Goal: Task Accomplishment & Management: Use online tool/utility

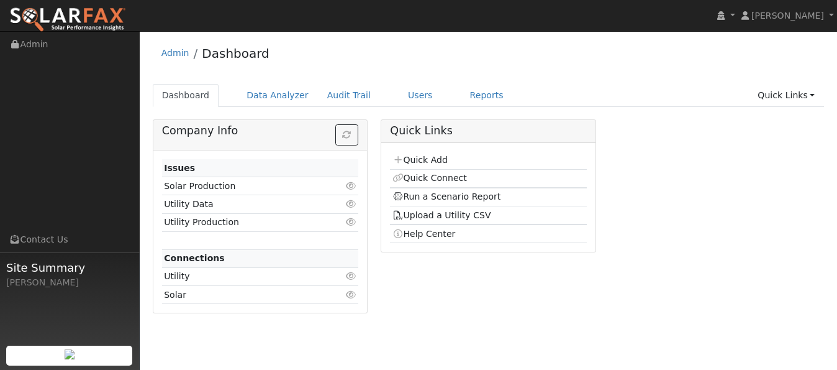
click at [399, 99] on link "Users" at bounding box center [420, 95] width 43 height 23
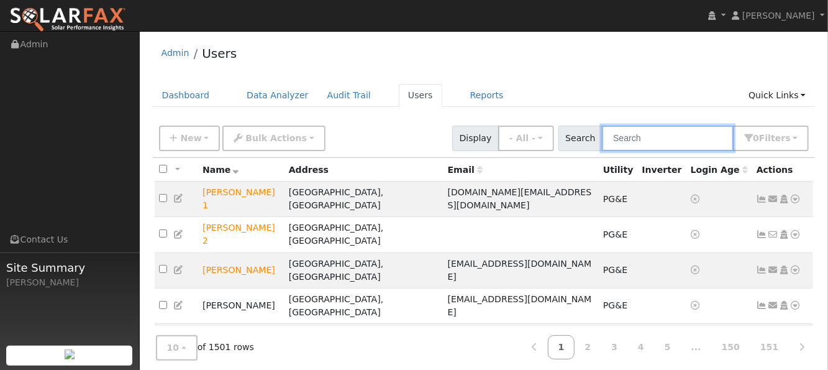
click at [631, 143] on input "text" at bounding box center [668, 137] width 132 height 25
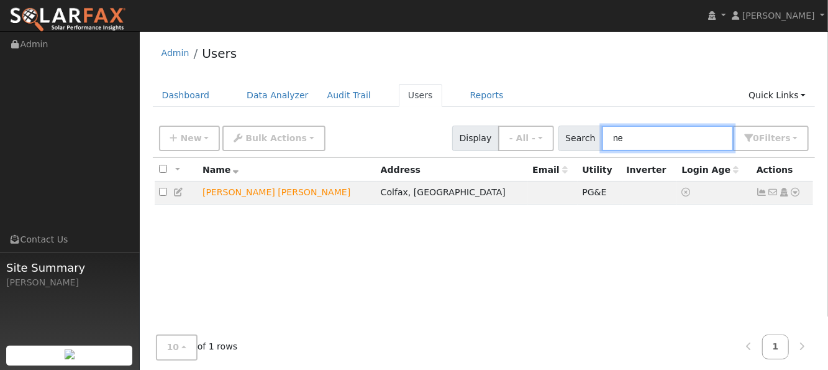
type input "n"
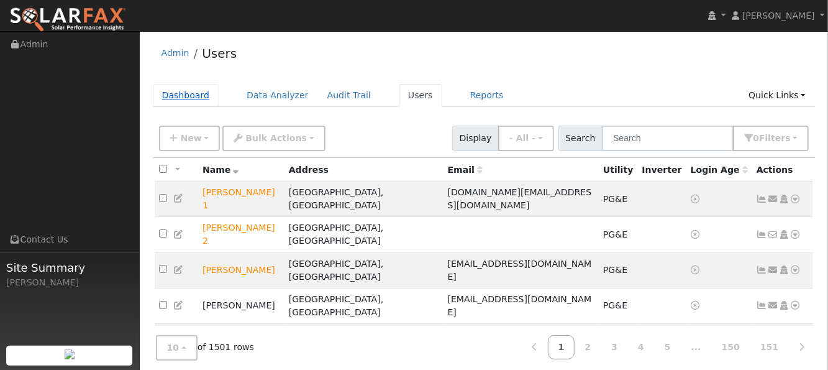
click at [185, 98] on link "Dashboard" at bounding box center [186, 95] width 66 height 23
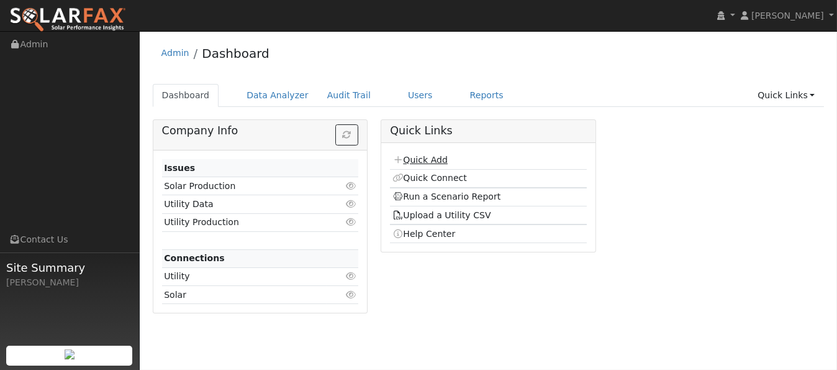
click at [412, 160] on link "Quick Add" at bounding box center [420, 160] width 55 height 10
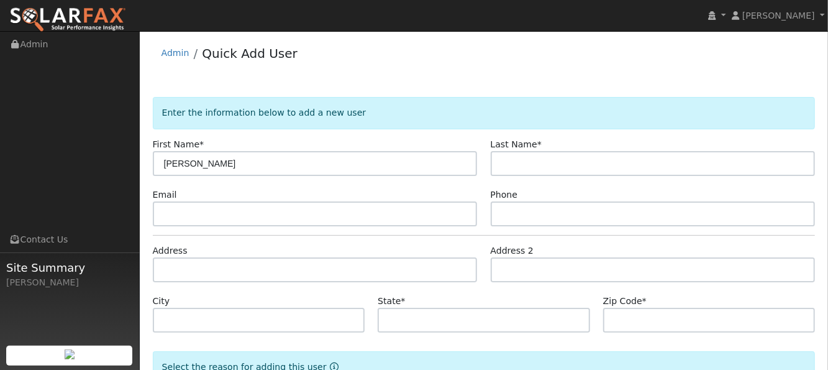
type input "[PERSON_NAME]"
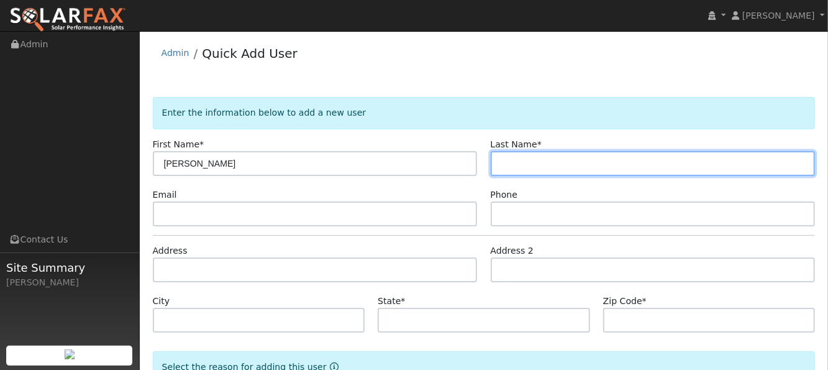
click at [533, 168] on input "text" at bounding box center [653, 163] width 325 height 25
type input "[PERSON_NAME]"
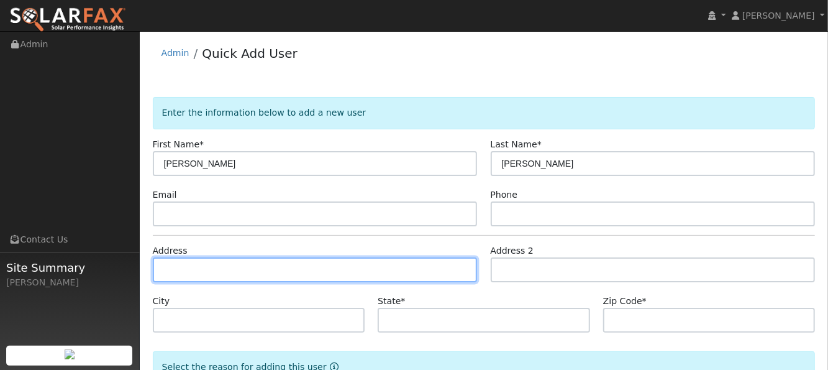
click at [337, 265] on input "text" at bounding box center [315, 269] width 325 height 25
type input "136 Foothill Drive"
type input "Vacaville"
type input "CA"
type input "95688"
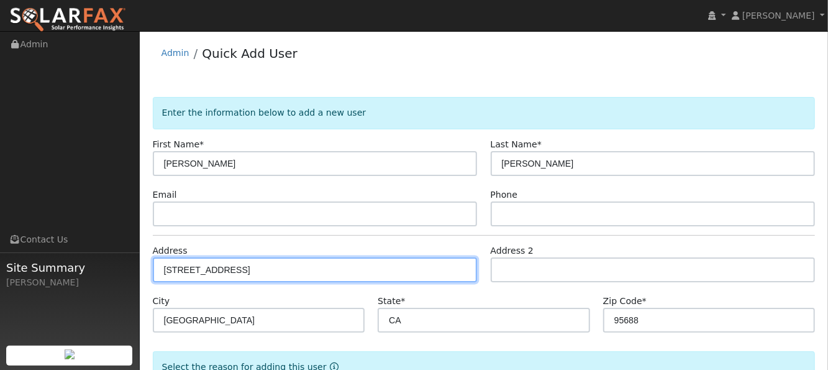
scroll to position [86, 0]
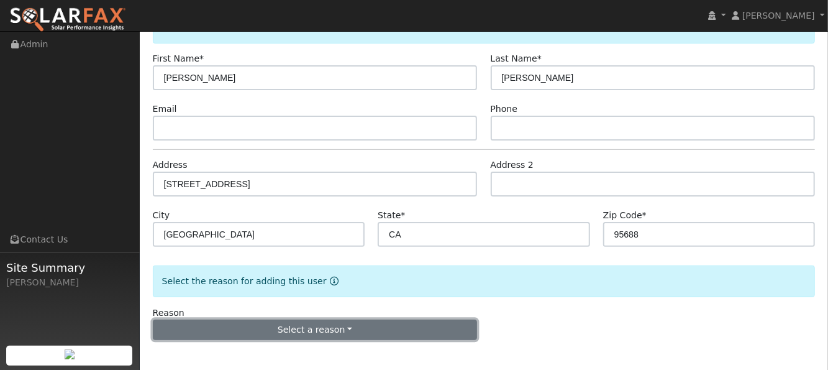
click at [248, 325] on button "Select a reason" at bounding box center [315, 329] width 325 height 21
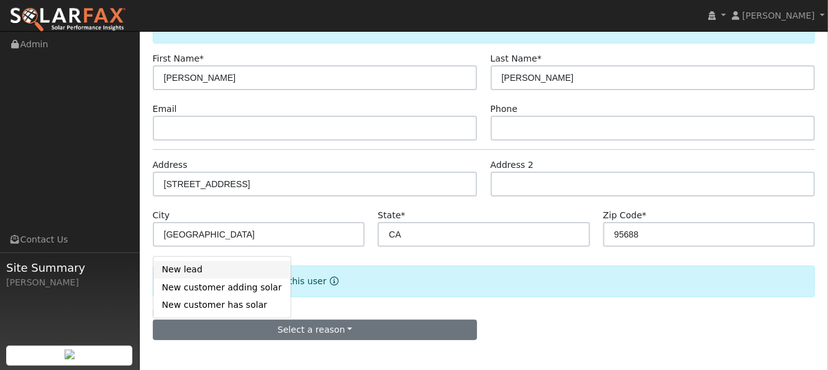
click at [195, 275] on link "New lead" at bounding box center [221, 269] width 137 height 17
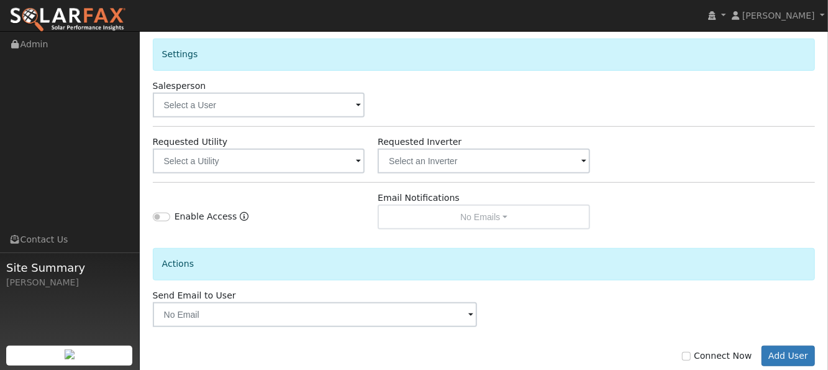
scroll to position [412, 0]
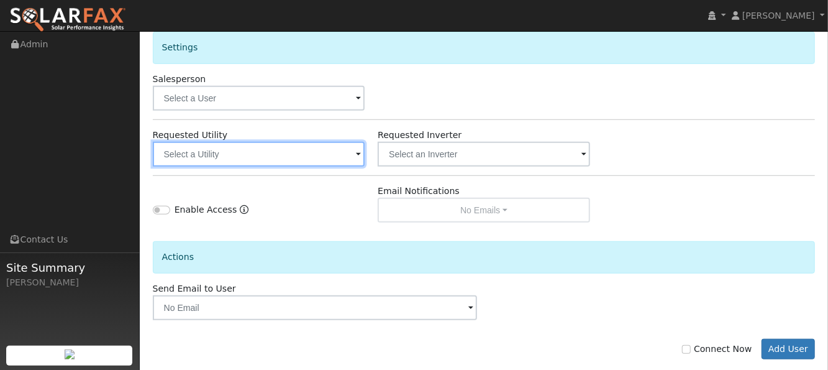
click at [318, 148] on input "text" at bounding box center [259, 154] width 212 height 25
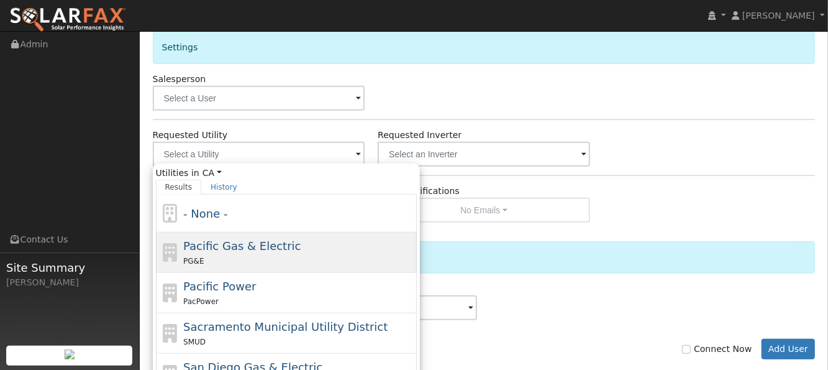
click at [213, 239] on span "Pacific Gas & Electric" at bounding box center [241, 245] width 117 height 13
type input "Pacific Gas & Electric"
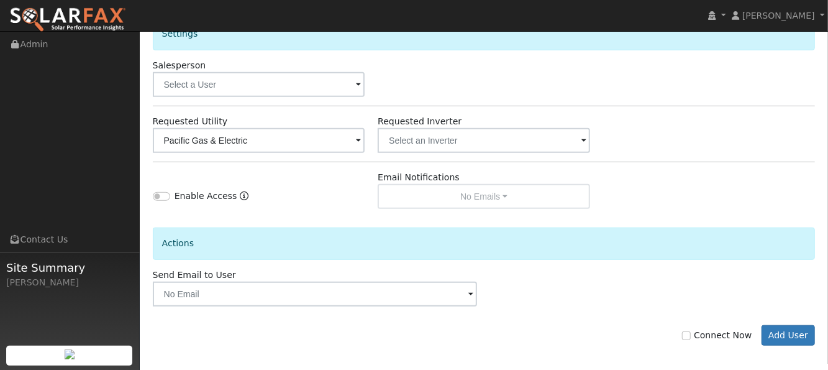
scroll to position [431, 0]
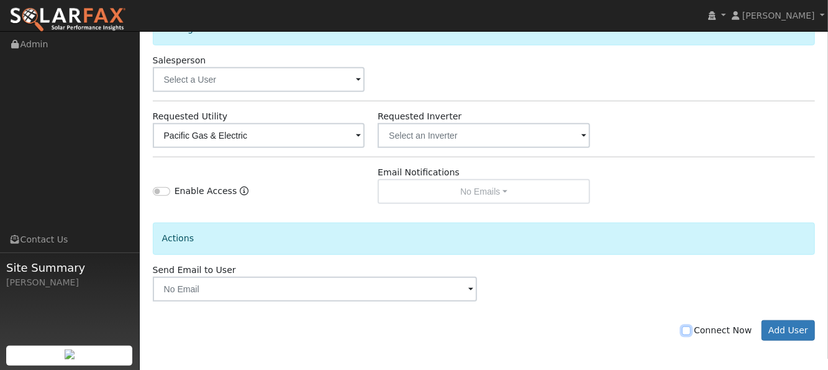
click at [691, 330] on input "Connect Now" at bounding box center [686, 330] width 9 height 9
checkbox input "true"
click at [784, 330] on button "Add User" at bounding box center [788, 330] width 54 height 21
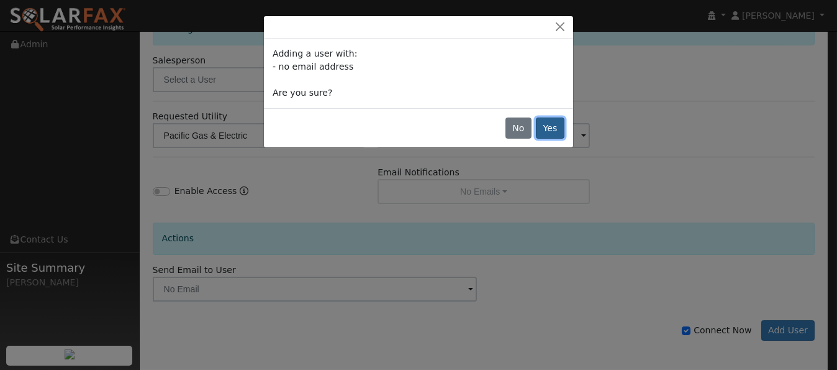
click at [555, 131] on button "Yes" at bounding box center [550, 127] width 29 height 21
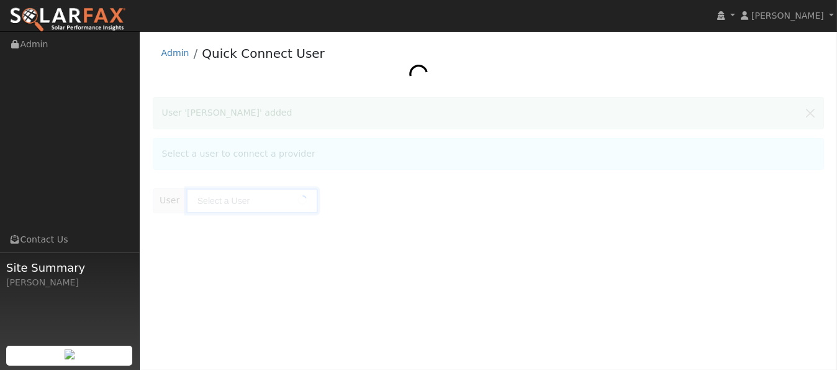
type input "[PERSON_NAME]"
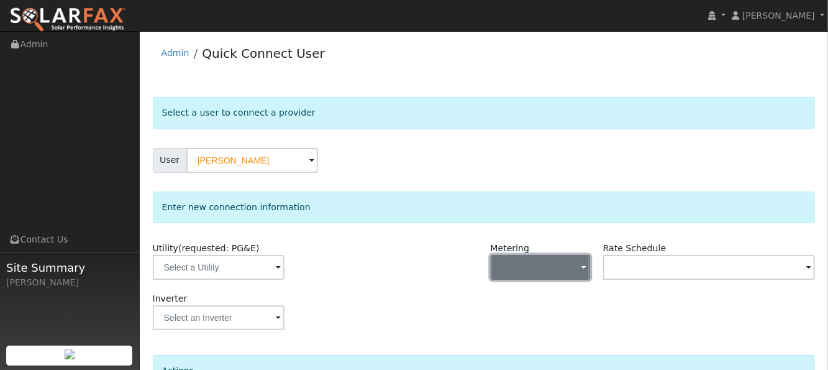
click at [562, 267] on button "button" at bounding box center [540, 267] width 99 height 25
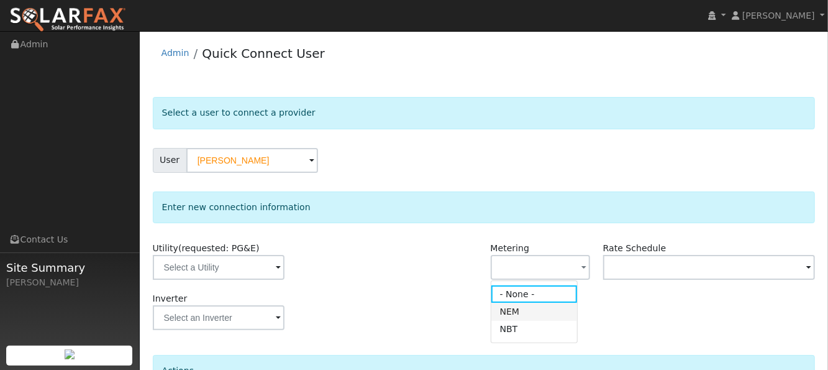
click at [532, 309] on link "NEM" at bounding box center [534, 310] width 86 height 17
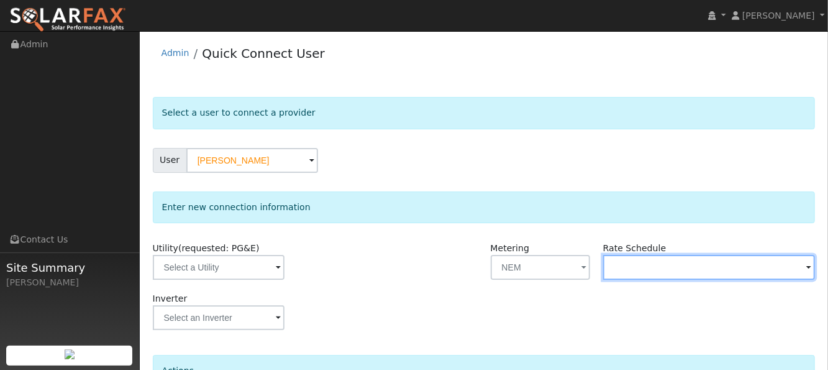
click at [284, 275] on input "text" at bounding box center [219, 267] width 132 height 25
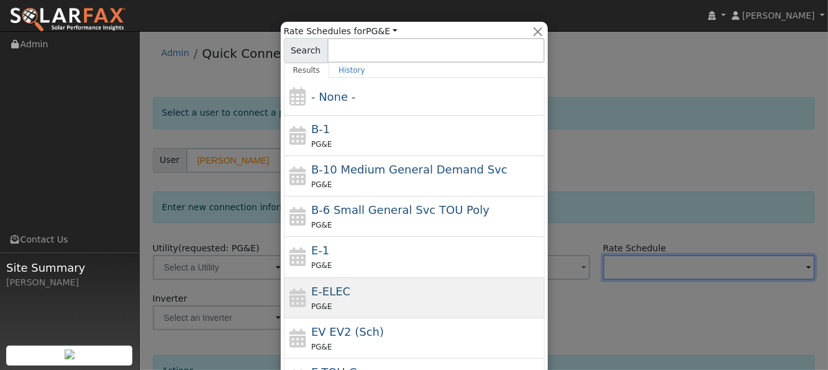
click at [471, 286] on div "E-ELEC PG&E" at bounding box center [426, 298] width 230 height 30
type input "E-ELEC"
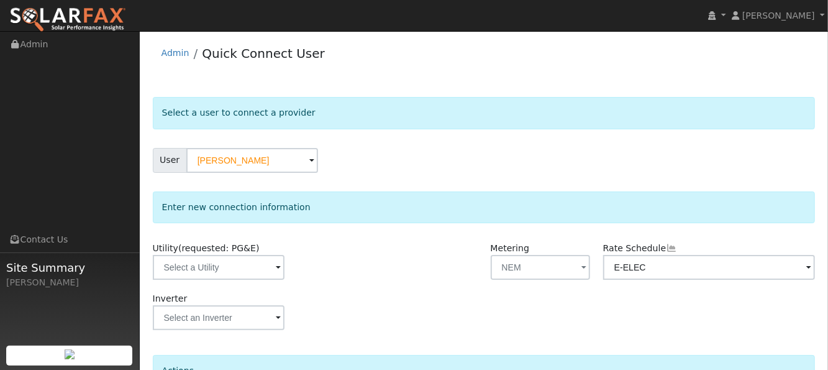
scroll to position [124, 0]
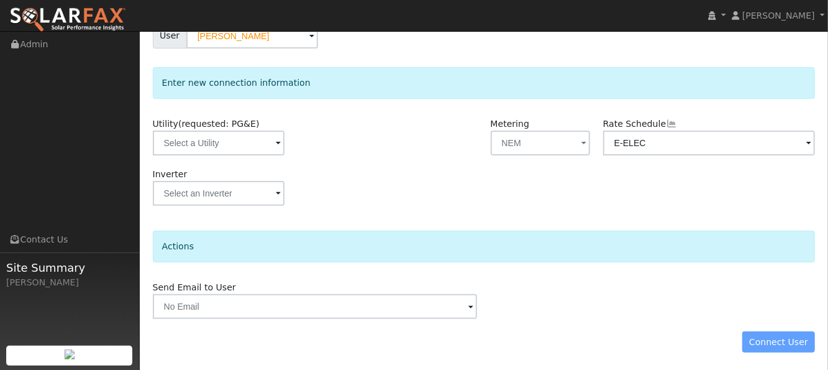
click at [765, 338] on div "Connect User" at bounding box center [484, 341] width 676 height 21
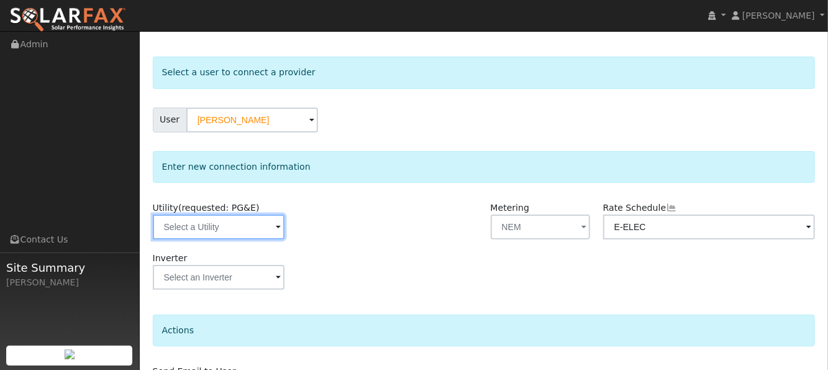
click at [262, 225] on input "text" at bounding box center [219, 226] width 132 height 25
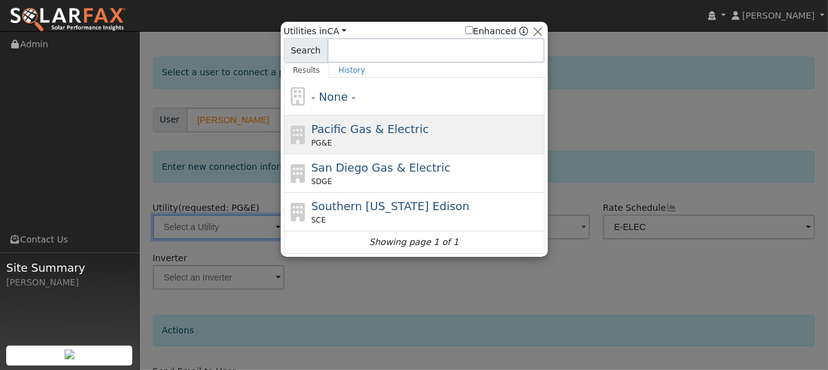
click at [366, 134] on span "Pacific Gas & Electric" at bounding box center [369, 128] width 117 height 13
type input "PG&E"
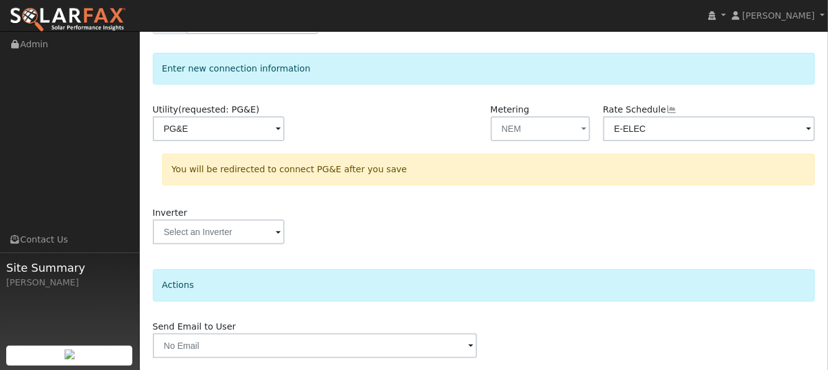
scroll to position [176, 0]
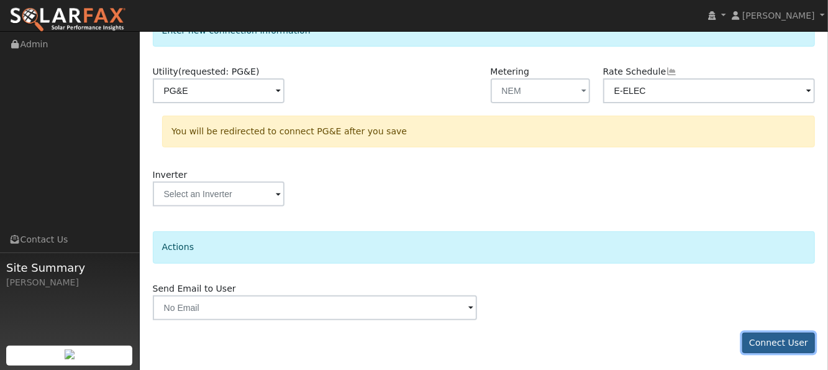
click at [781, 341] on button "Connect User" at bounding box center [778, 342] width 73 height 21
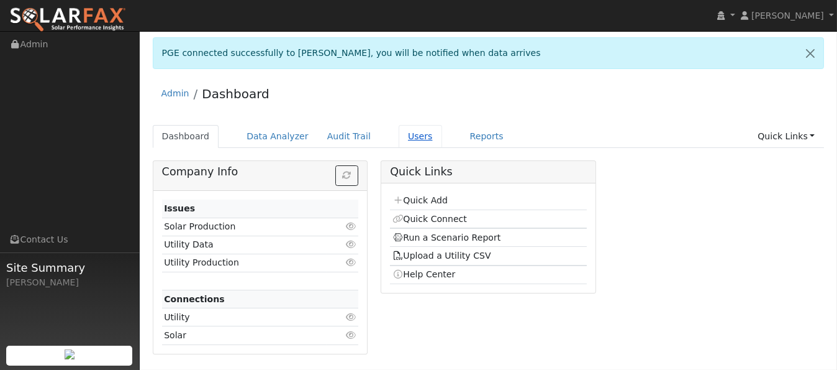
click at [401, 135] on link "Users" at bounding box center [420, 136] width 43 height 23
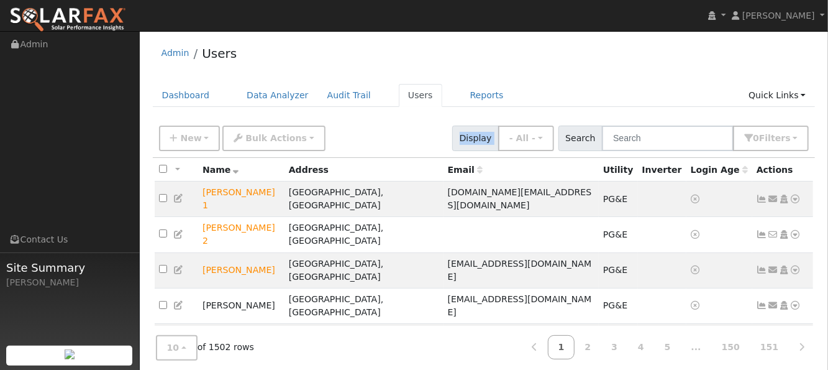
click at [667, 142] on div "New Add User Quick Add Quick Connect Quick Convert Lead Bulk Actions Send Email…" at bounding box center [484, 136] width 655 height 30
click at [667, 142] on input "text" at bounding box center [668, 137] width 132 height 25
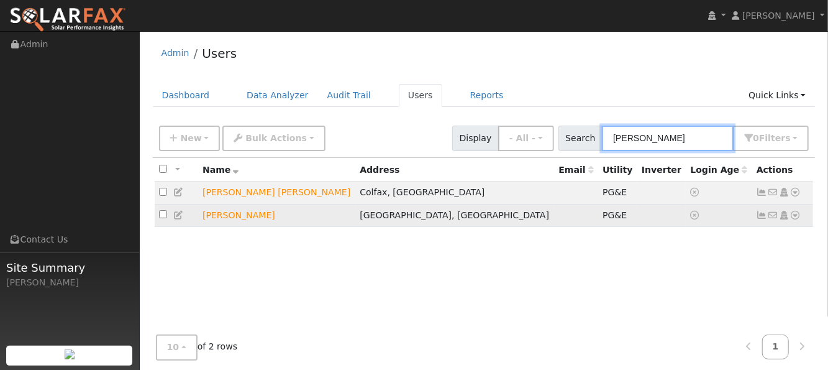
type input "[PERSON_NAME]"
click at [797, 214] on icon at bounding box center [795, 215] width 11 height 9
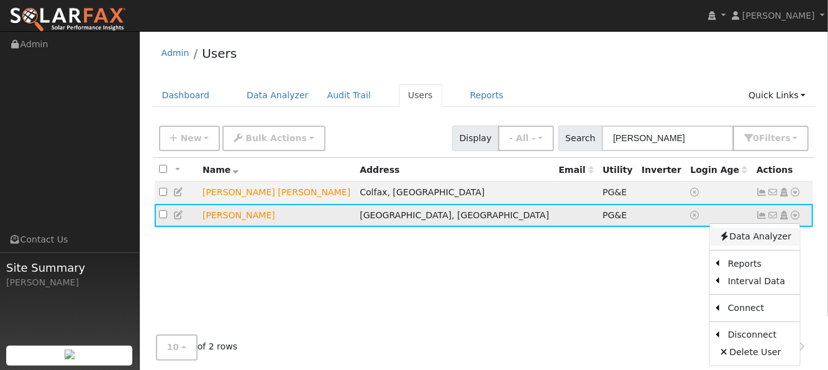
click at [755, 237] on link "Data Analyzer" at bounding box center [755, 236] width 90 height 17
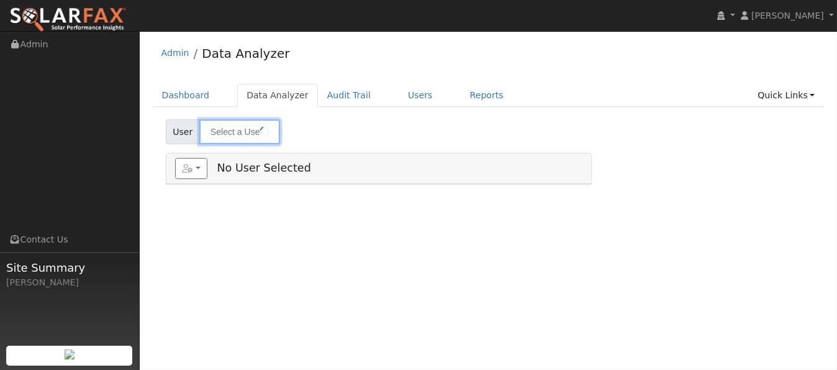
type input "[PERSON_NAME]"
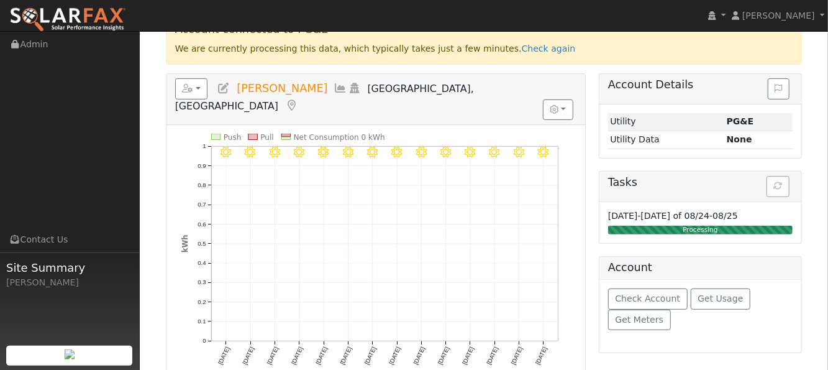
scroll to position [142, 0]
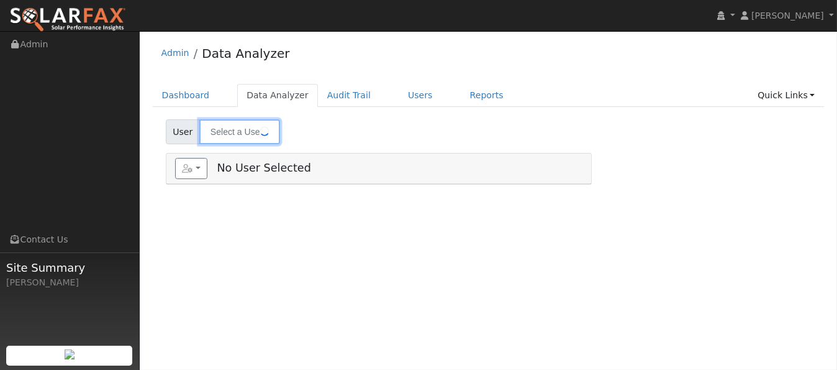
type input "[PERSON_NAME]"
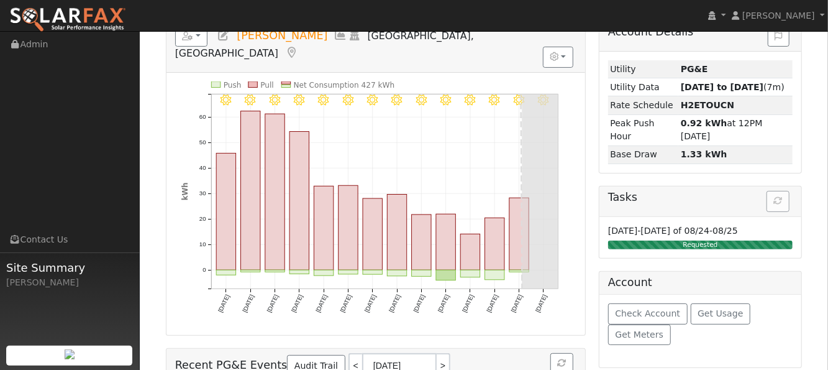
scroll to position [140, 0]
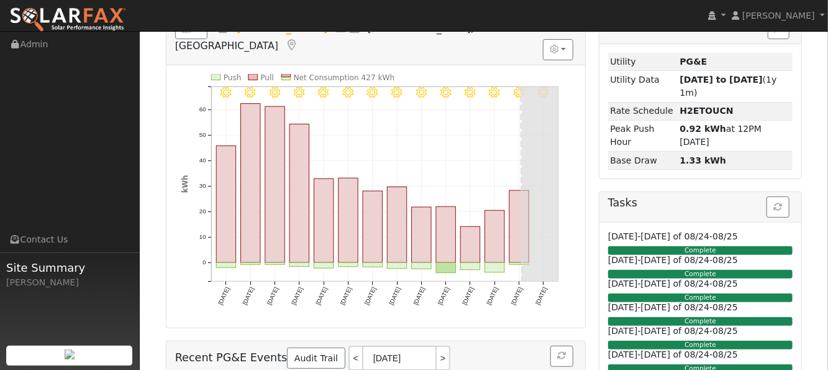
drag, startPoint x: 271, startPoint y: 240, endPoint x: 307, endPoint y: 93, distance: 150.9
click at [307, 93] on icon "8/21 - Clear 8/20 - Clear 8/19 - Clear 8/18 - Clear 8/17 - Clear 8/16 - Clear 8…" at bounding box center [375, 199] width 389 height 250
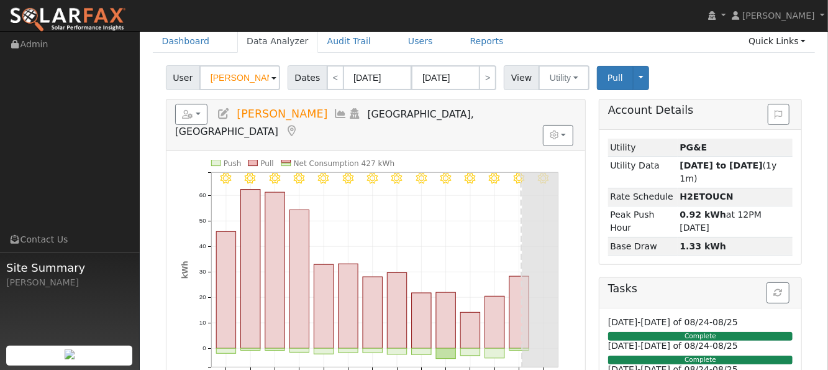
scroll to position [54, 0]
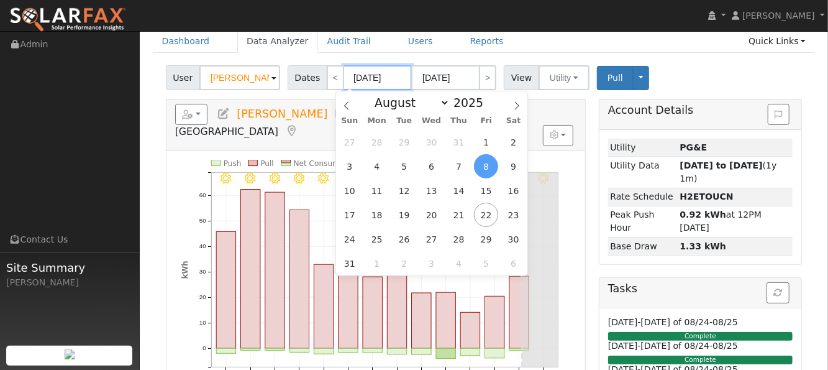
click at [352, 80] on input "08/08/2025" at bounding box center [377, 77] width 68 height 25
click at [442, 106] on select "January February March April May June July August September October November De…" at bounding box center [408, 102] width 81 height 15
select select "6"
click at [379, 95] on select "January February March April May June July August September October November De…" at bounding box center [408, 102] width 81 height 15
click at [413, 145] on span "1" at bounding box center [404, 142] width 24 height 24
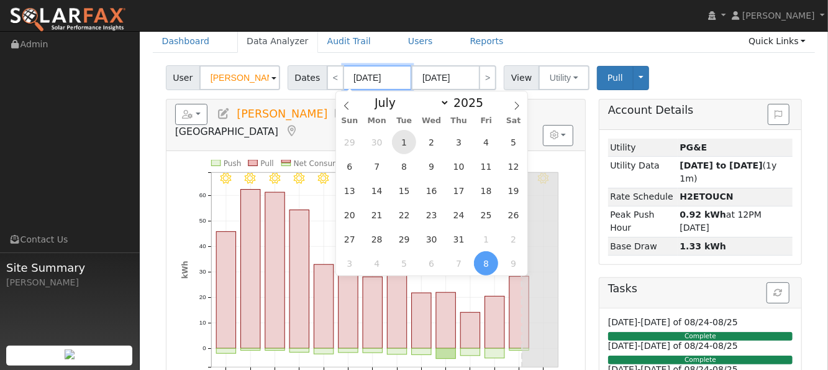
type input "07/01/2025"
type input "07/31/2025"
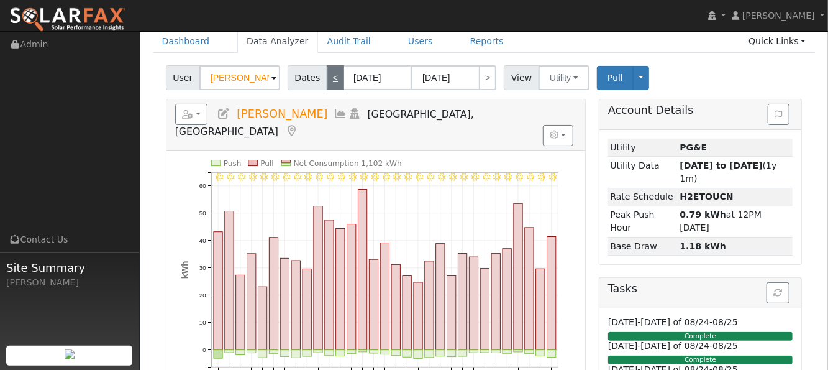
click at [327, 80] on link "<" at bounding box center [335, 77] width 17 height 25
type input "06/01/2025"
type input "06/30/2025"
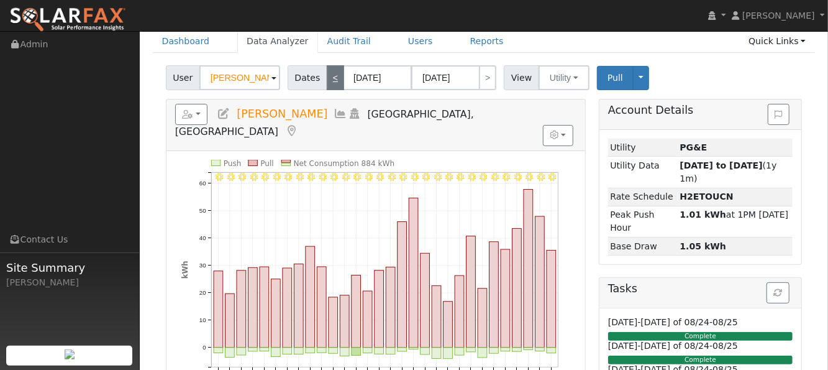
click at [327, 80] on link "<" at bounding box center [335, 77] width 17 height 25
type input "05/01/2025"
type input "05/31/2025"
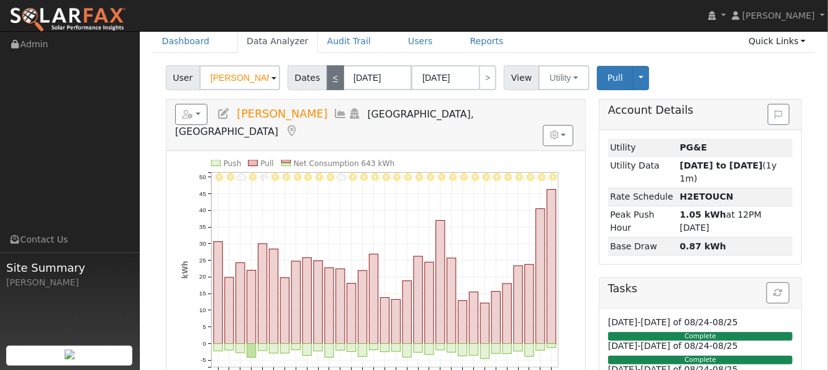
click at [327, 80] on link "<" at bounding box center [335, 77] width 17 height 25
type input "04/01/2025"
type input "04/30/2025"
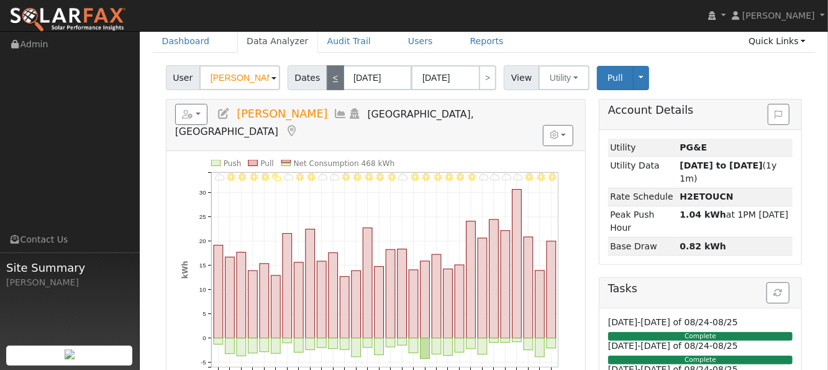
click at [327, 80] on link "<" at bounding box center [335, 77] width 17 height 25
type input "03/01/2025"
type input "03/31/2025"
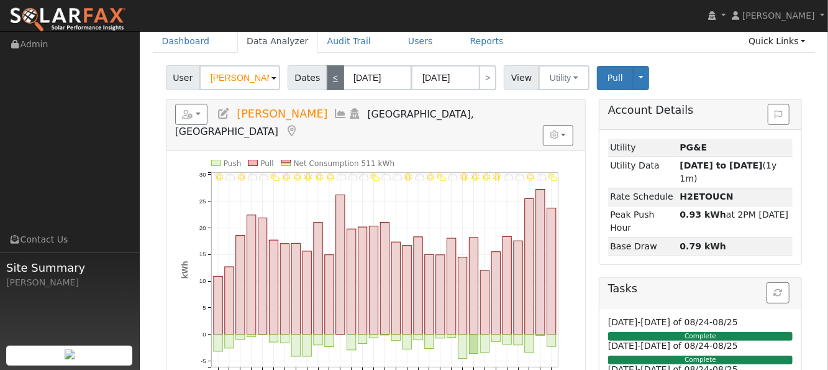
click at [327, 80] on link "<" at bounding box center [335, 77] width 17 height 25
type input "02/01/2025"
type input "02/28/2025"
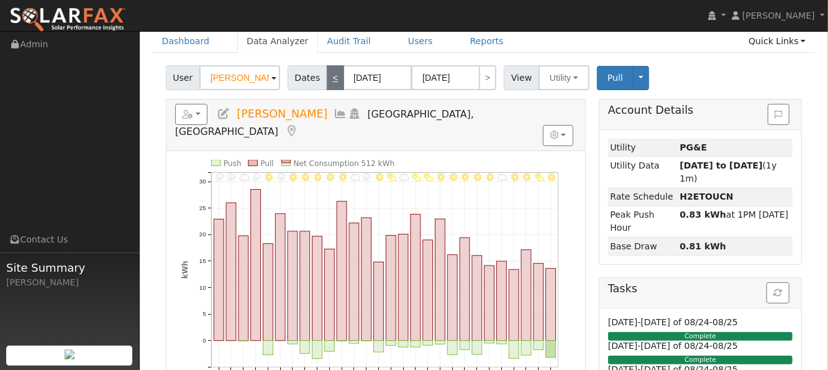
click at [327, 80] on link "<" at bounding box center [335, 77] width 17 height 25
type input "01/01/2025"
type input "01/31/2025"
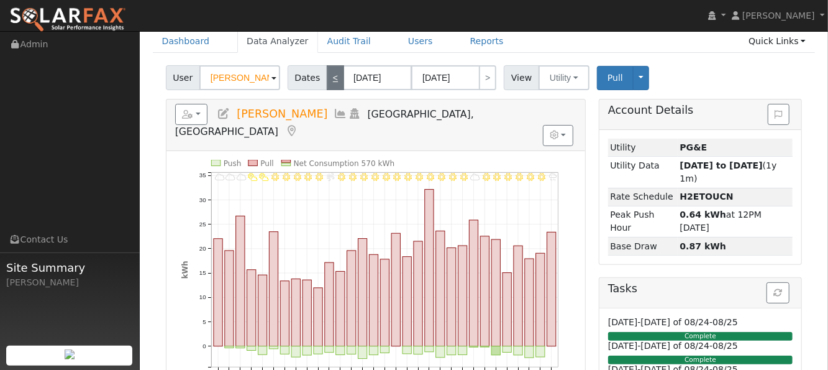
click at [327, 80] on link "<" at bounding box center [335, 77] width 17 height 25
type input "12/01/2024"
type input "12/31/2024"
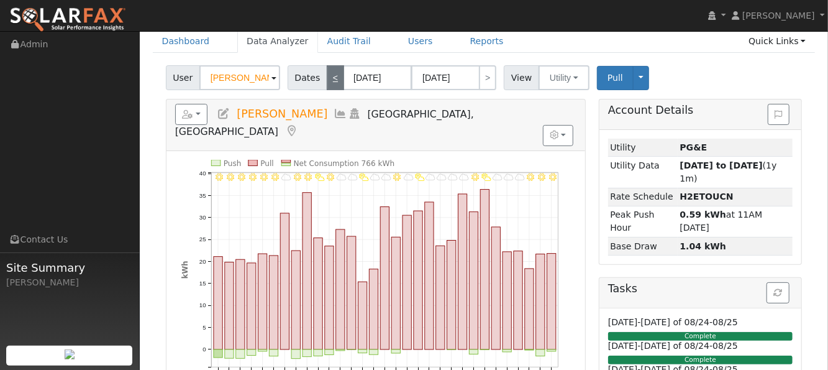
click at [327, 80] on link "<" at bounding box center [335, 77] width 17 height 25
type input "11/01/2024"
type input "11/30/2024"
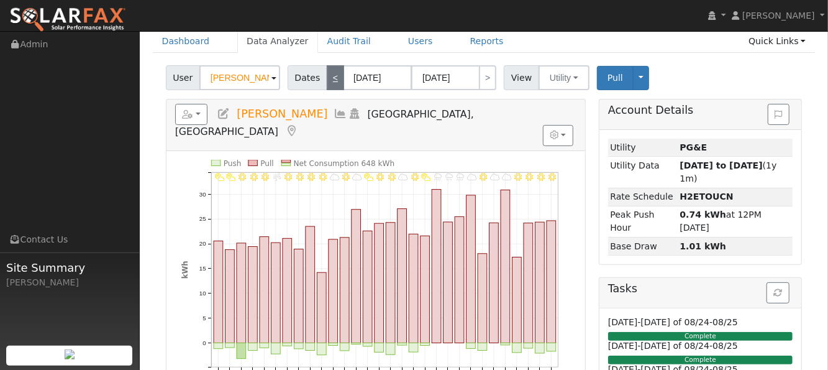
click at [327, 80] on link "<" at bounding box center [335, 77] width 17 height 25
type input "10/01/2024"
type input "10/31/2024"
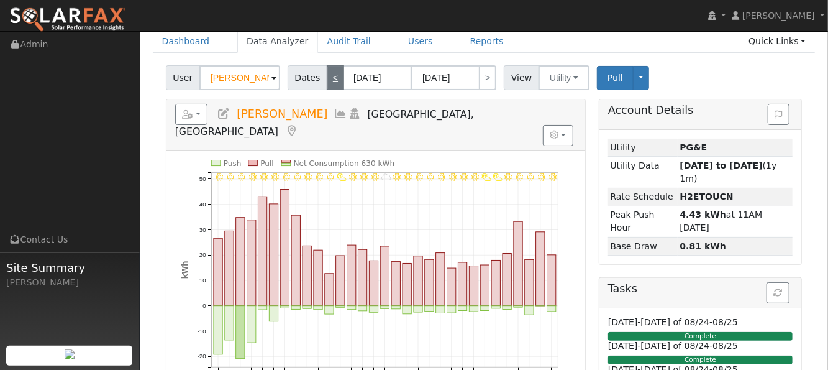
click at [327, 80] on link "<" at bounding box center [335, 77] width 17 height 25
type input "09/01/2024"
type input "09/30/2024"
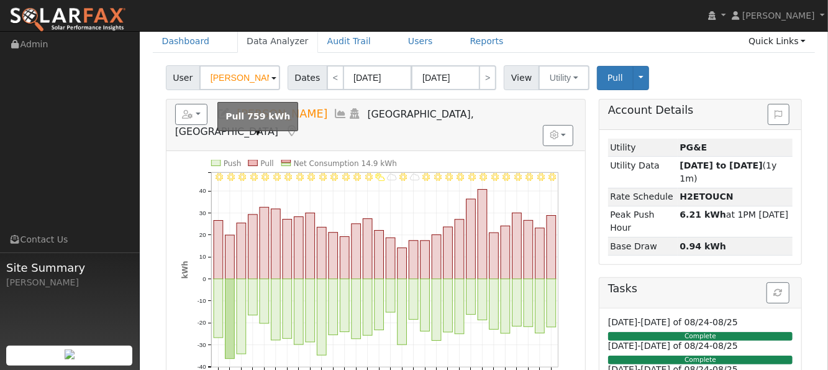
click at [252, 160] on rect at bounding box center [252, 163] width 9 height 6
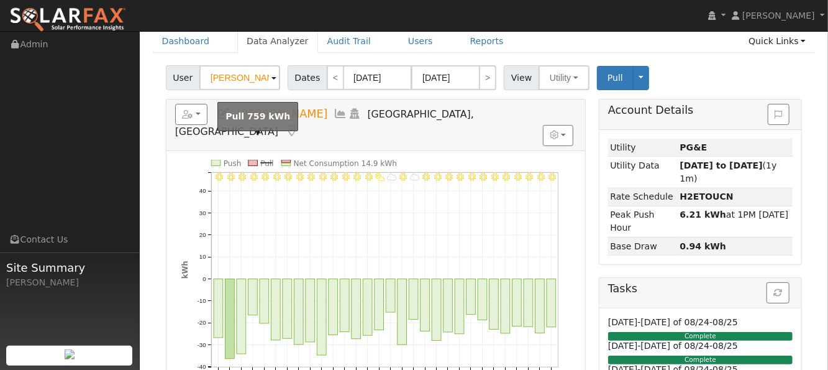
click at [252, 160] on rect at bounding box center [252, 163] width 9 height 6
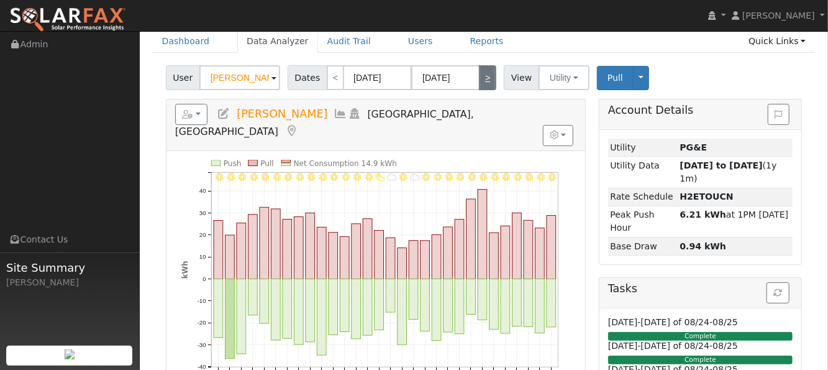
click at [482, 75] on link ">" at bounding box center [487, 77] width 17 height 25
type input "10/01/2024"
type input "10/31/2024"
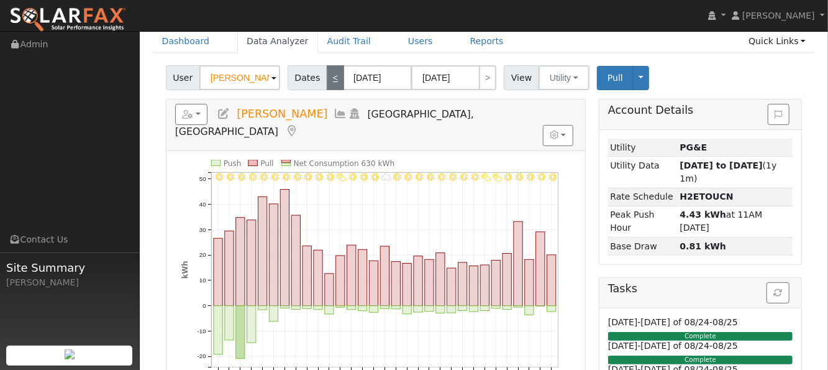
click at [331, 75] on link "<" at bounding box center [335, 77] width 17 height 25
type input "09/01/2024"
type input "09/30/2024"
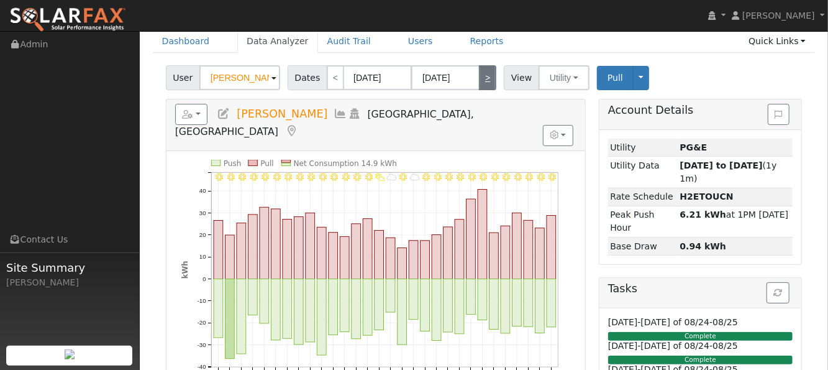
click at [479, 75] on link ">" at bounding box center [487, 77] width 17 height 25
type input "10/01/2024"
type input "10/31/2024"
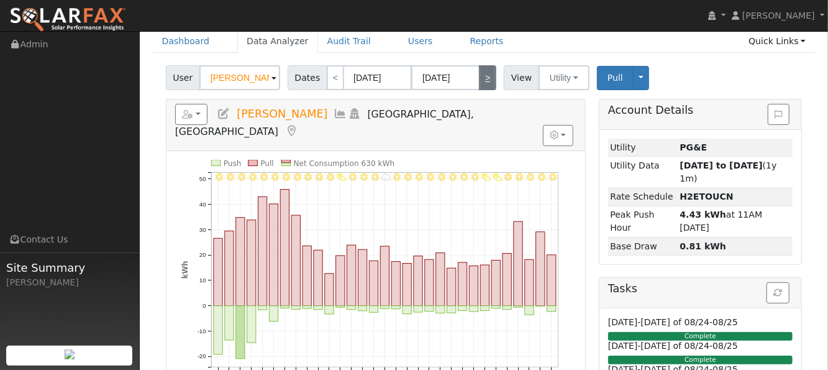
click at [479, 75] on link ">" at bounding box center [487, 77] width 17 height 25
type input "11/01/2024"
type input "11/30/2024"
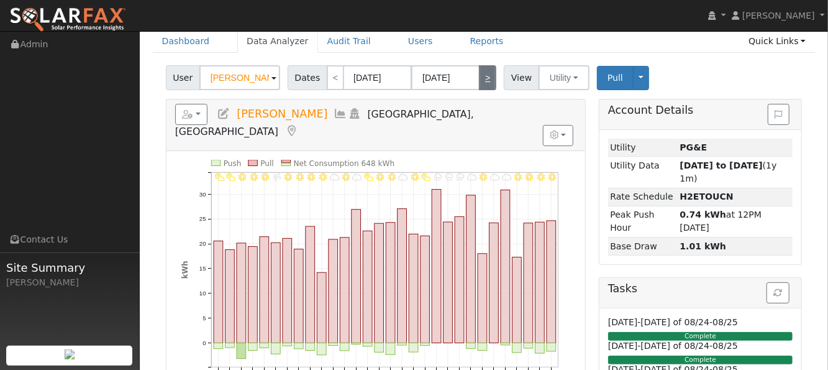
click at [479, 75] on link ">" at bounding box center [487, 77] width 17 height 25
type input "12/01/2024"
type input "12/31/2024"
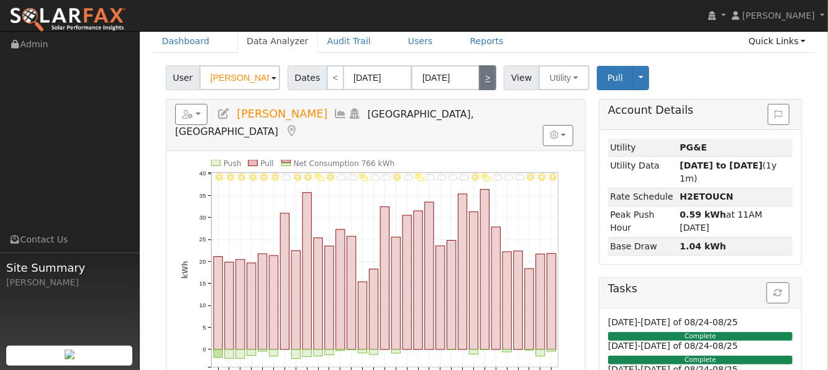
click at [479, 75] on link ">" at bounding box center [487, 77] width 17 height 25
type input "01/01/2025"
type input "01/31/2025"
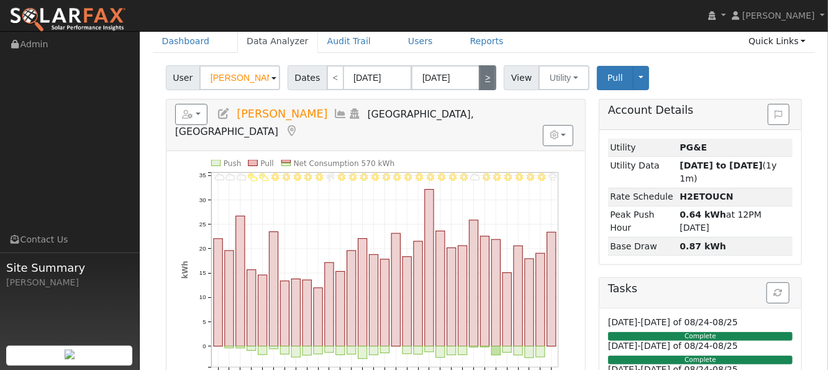
click at [479, 75] on link ">" at bounding box center [487, 77] width 17 height 25
type input "02/01/2025"
type input "02/28/2025"
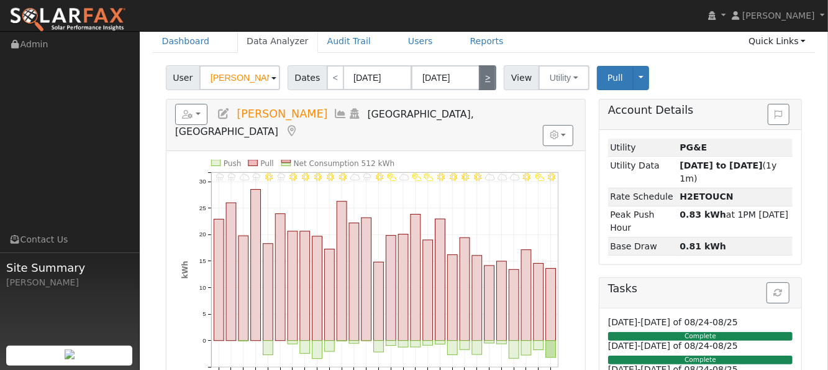
click at [479, 75] on link ">" at bounding box center [487, 77] width 17 height 25
type input "03/01/2025"
type input "03/31/2025"
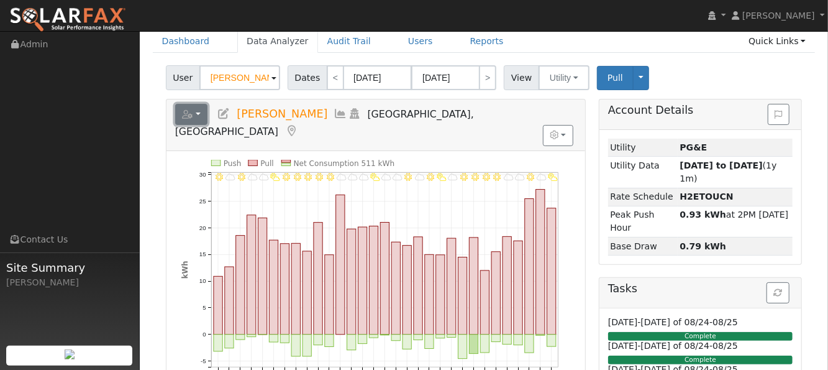
click at [188, 110] on icon "button" at bounding box center [187, 114] width 11 height 9
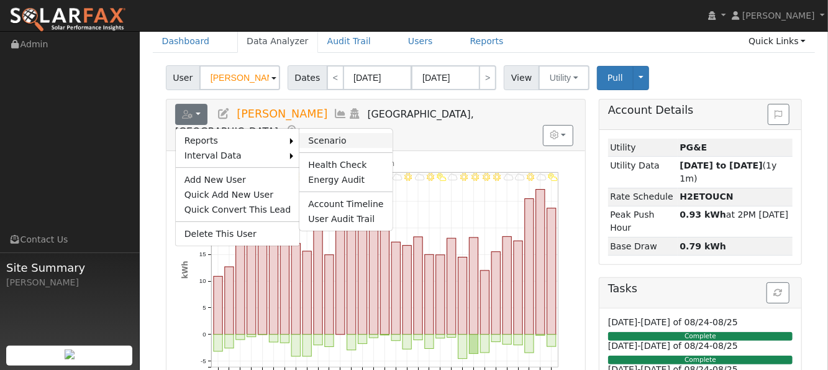
click at [316, 142] on link "Scenario" at bounding box center [345, 140] width 93 height 15
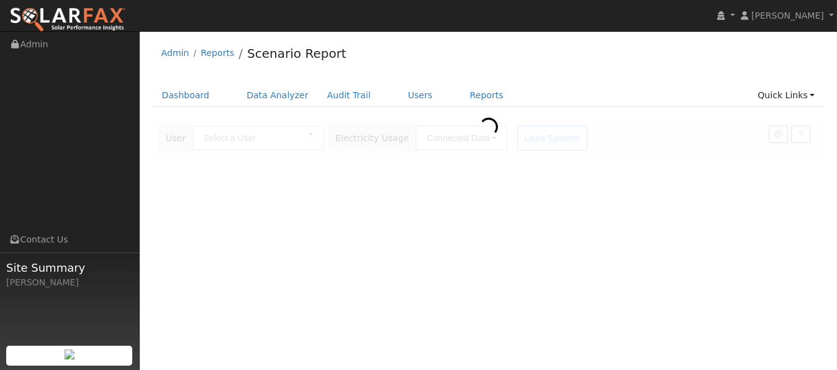
type input "[PERSON_NAME]"
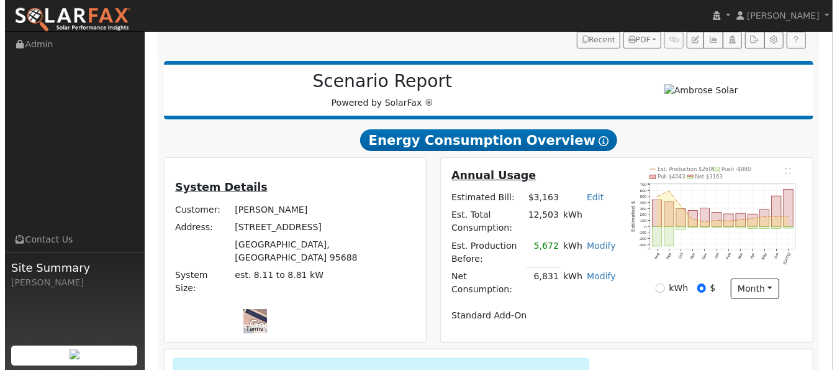
scroll to position [150, 0]
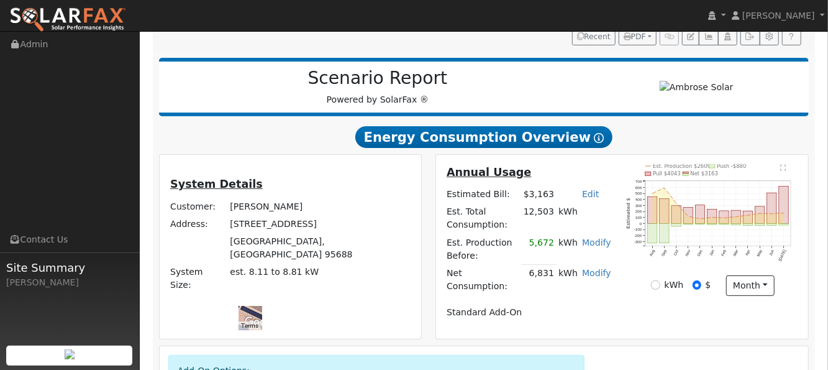
click at [269, 306] on div "To navigate the map with touch gestures double-tap and hold your finger on the …" at bounding box center [214, 318] width 107 height 24
click at [788, 164] on icon "Est. Production $2609 Push -$880 Pull $4043 Net $3163 Aug Sep Oct Nov Dec Jan F…" at bounding box center [712, 221] width 173 height 114
click at [784, 164] on text "" at bounding box center [784, 167] width 6 height 6
